Goal: Complete application form

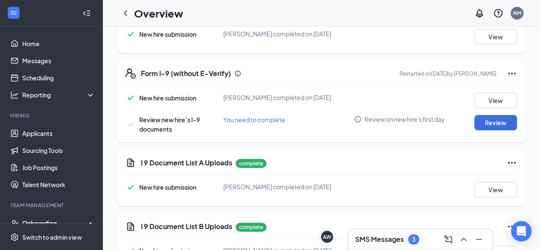
scroll to position [166, 0]
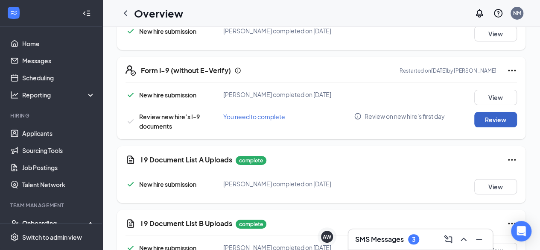
click at [502, 117] on button "Review" at bounding box center [496, 119] width 43 height 15
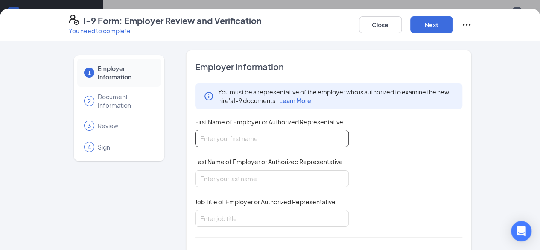
click at [215, 139] on input "First Name of Employer or Authorized Representative" at bounding box center [272, 138] width 154 height 17
type input "[PERSON_NAME]"
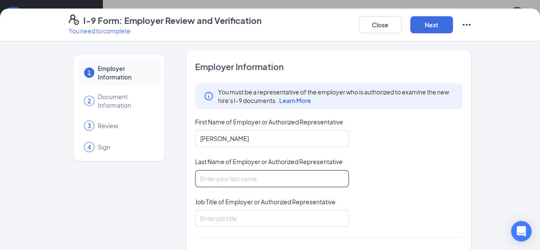
type input "Michalisko"
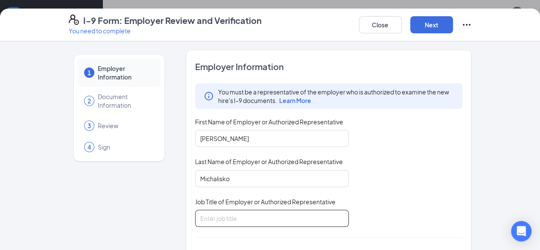
click at [211, 216] on input "Job Title of Employer or Authorized Representative" at bounding box center [272, 218] width 154 height 17
type input "Vice President of Operations"
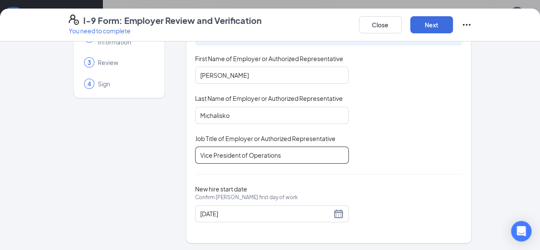
scroll to position [98, 0]
click at [453, 26] on button "Next" at bounding box center [432, 24] width 43 height 17
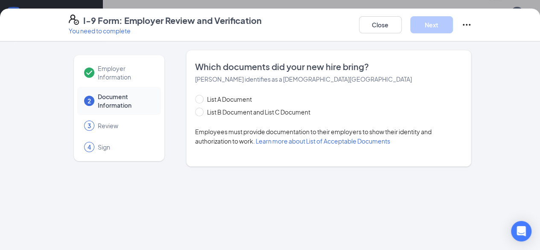
scroll to position [0, 0]
click at [195, 113] on input "List B Document and List C Document" at bounding box center [198, 111] width 6 height 6
radio input "true"
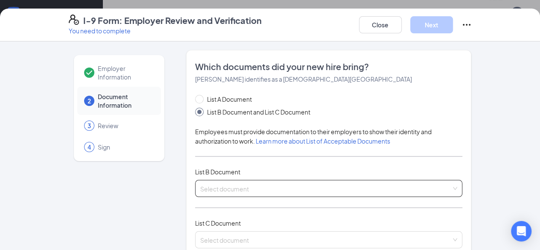
click at [233, 187] on input "search" at bounding box center [326, 186] width 252 height 13
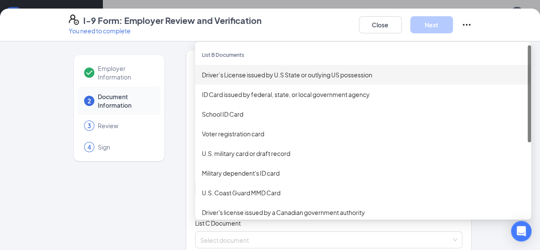
click at [238, 70] on div "Driver’s License issued by U.S State or outlying US possession" at bounding box center [363, 74] width 323 height 9
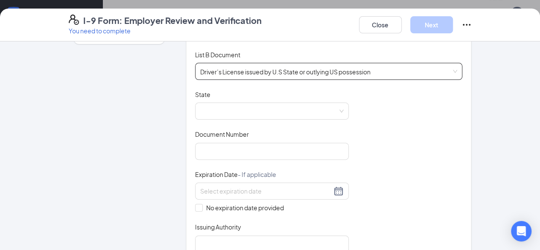
click at [286, 98] on div "State" at bounding box center [272, 96] width 154 height 12
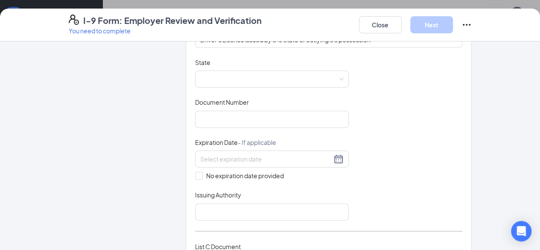
scroll to position [150, 0]
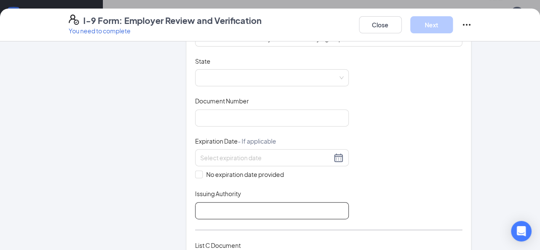
click at [202, 204] on input "Issuing Authority" at bounding box center [272, 210] width 154 height 17
click at [195, 213] on input "Issuing Authority" at bounding box center [272, 210] width 154 height 17
click at [200, 80] on span at bounding box center [272, 78] width 144 height 16
type input "[US_STATE]"
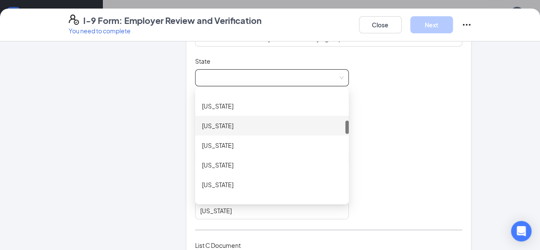
scroll to position [232, 0]
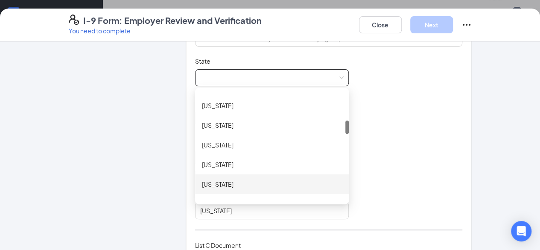
click at [202, 185] on div "[US_STATE]" at bounding box center [272, 183] width 140 height 9
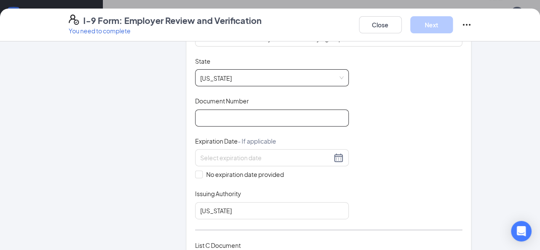
click at [201, 118] on input "Document Number" at bounding box center [272, 117] width 154 height 17
click at [195, 112] on input "Document Number" at bounding box center [272, 117] width 154 height 17
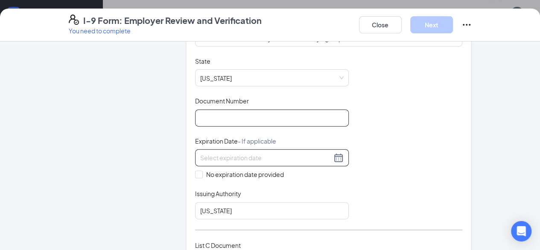
type input "[PHONE_NUMBER]"
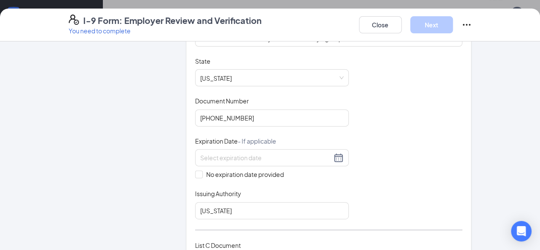
click at [387, 112] on div "Document Title Driver’s License issued by U.S State or outlying US possession S…" at bounding box center [329, 138] width 268 height 162
click at [312, 158] on div at bounding box center [272, 158] width 144 height 10
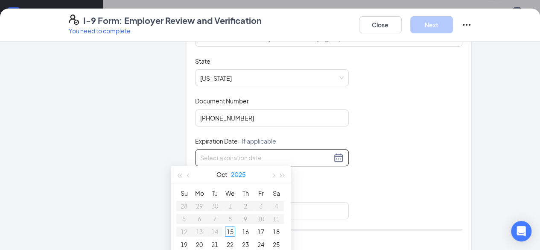
click at [244, 174] on button "2025" at bounding box center [238, 174] width 15 height 17
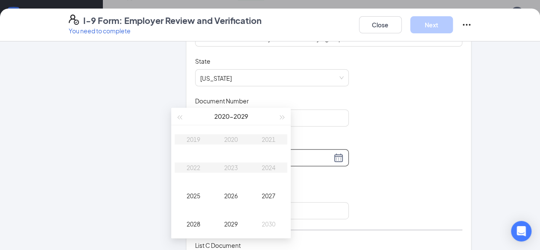
scroll to position [158, 0]
type input "[DATE]"
click at [276, 194] on div "2027" at bounding box center [269, 194] width 26 height 10
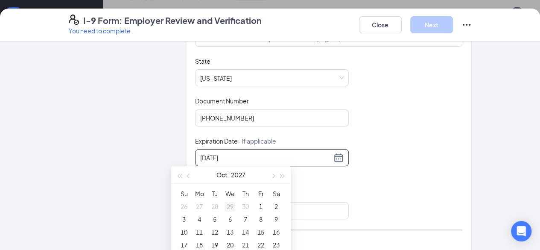
type input "[DATE]"
click at [188, 175] on span "button" at bounding box center [189, 175] width 4 height 4
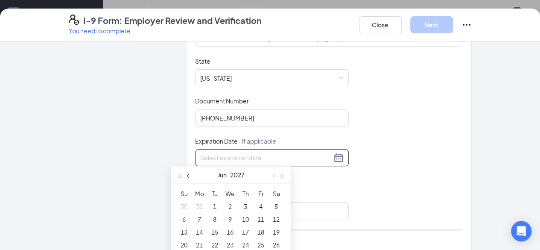
click at [188, 175] on span "button" at bounding box center [189, 175] width 4 height 4
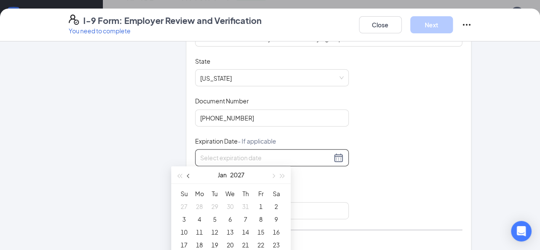
click at [188, 175] on span "button" at bounding box center [189, 175] width 4 height 4
click at [271, 176] on button "button" at bounding box center [272, 174] width 9 height 17
type input "[DATE]"
click at [235, 246] on td "24" at bounding box center [230, 244] width 15 height 13
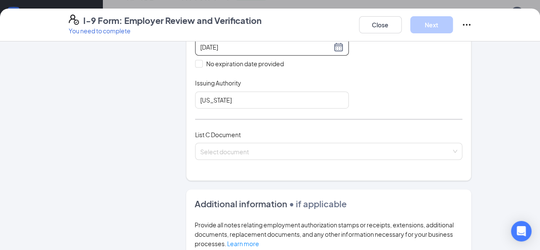
scroll to position [261, 0]
click at [210, 97] on input "[US_STATE]" at bounding box center [272, 99] width 154 height 17
